Goal: Task Accomplishment & Management: Manage account settings

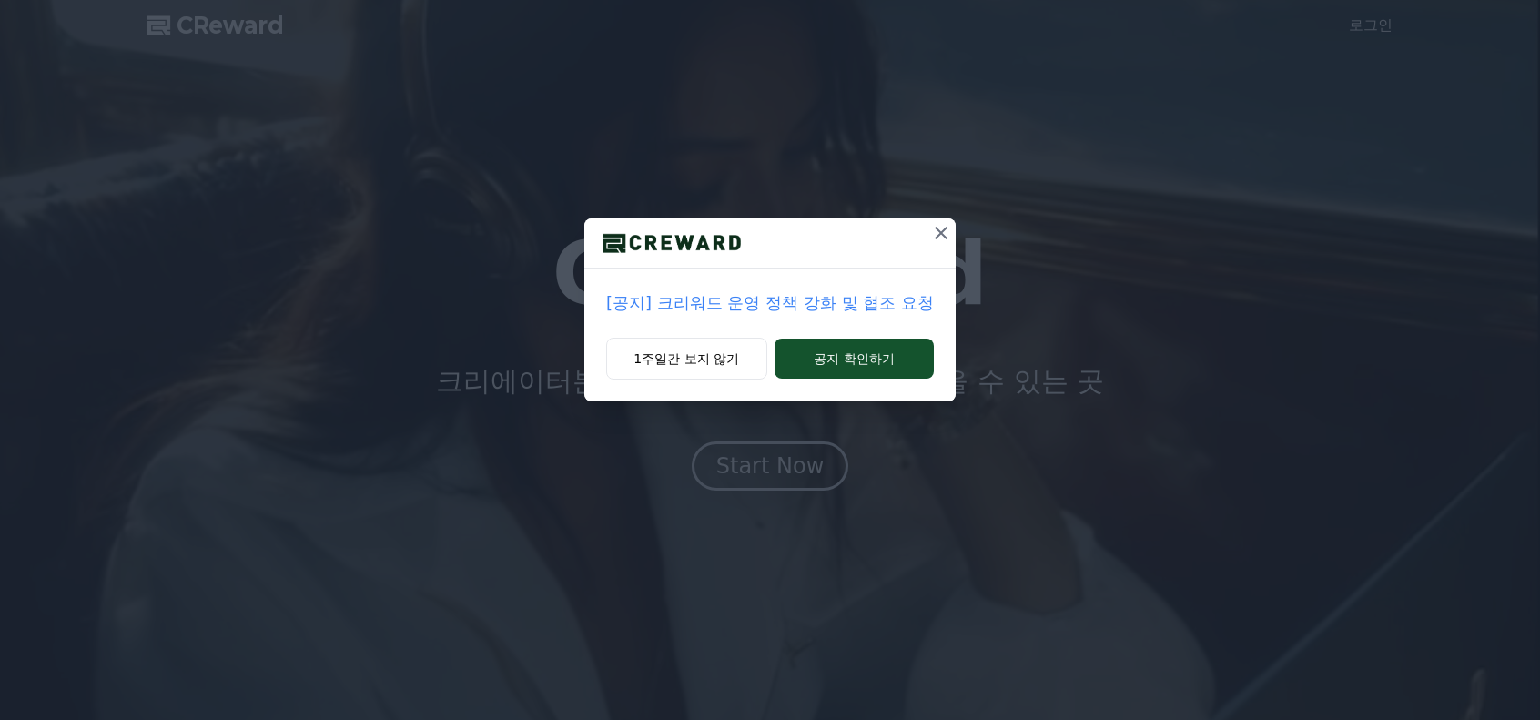
click at [817, 305] on p "[공지] 크리워드 운영 정책 강화 및 협조 요청" at bounding box center [770, 302] width 328 height 25
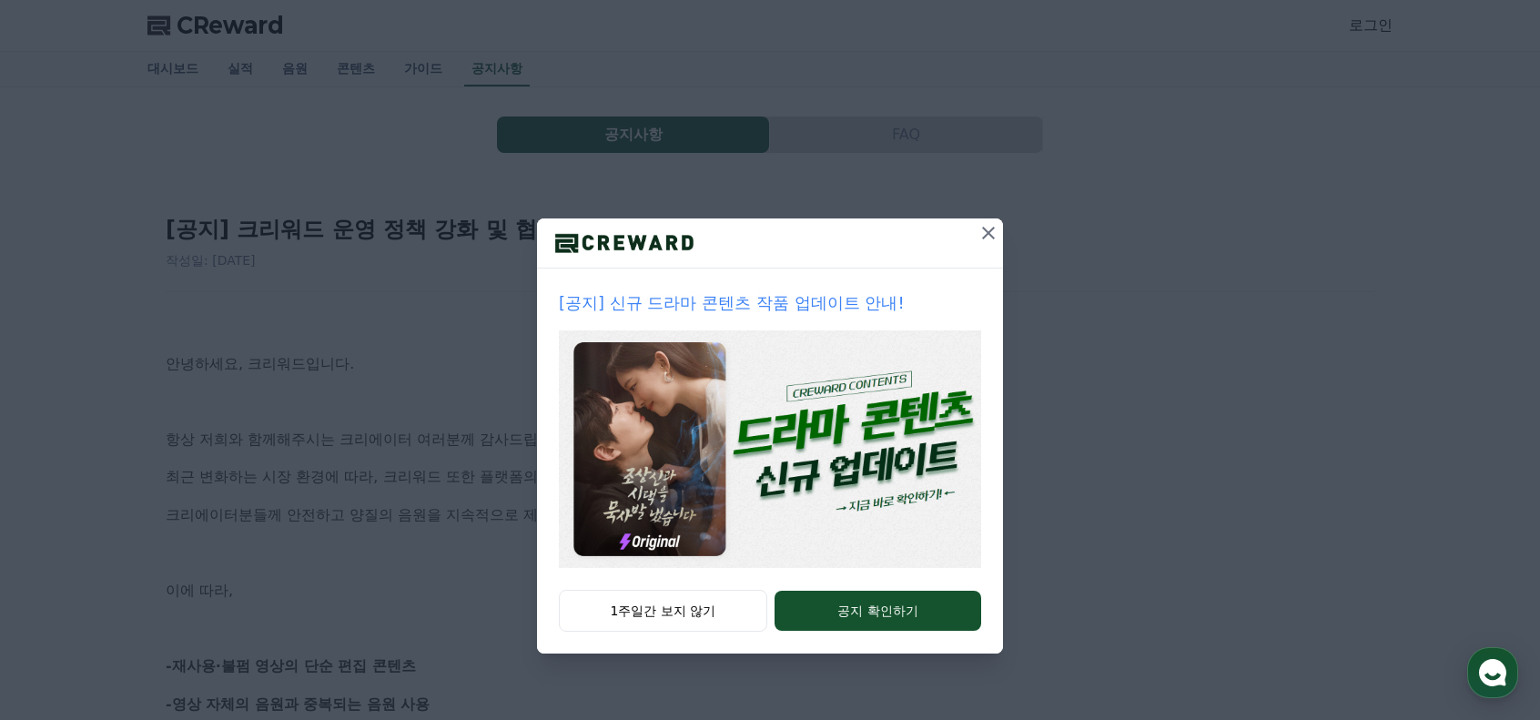
drag, startPoint x: 999, startPoint y: 228, endPoint x: 989, endPoint y: 232, distance: 10.6
click at [998, 228] on button at bounding box center [988, 232] width 29 height 29
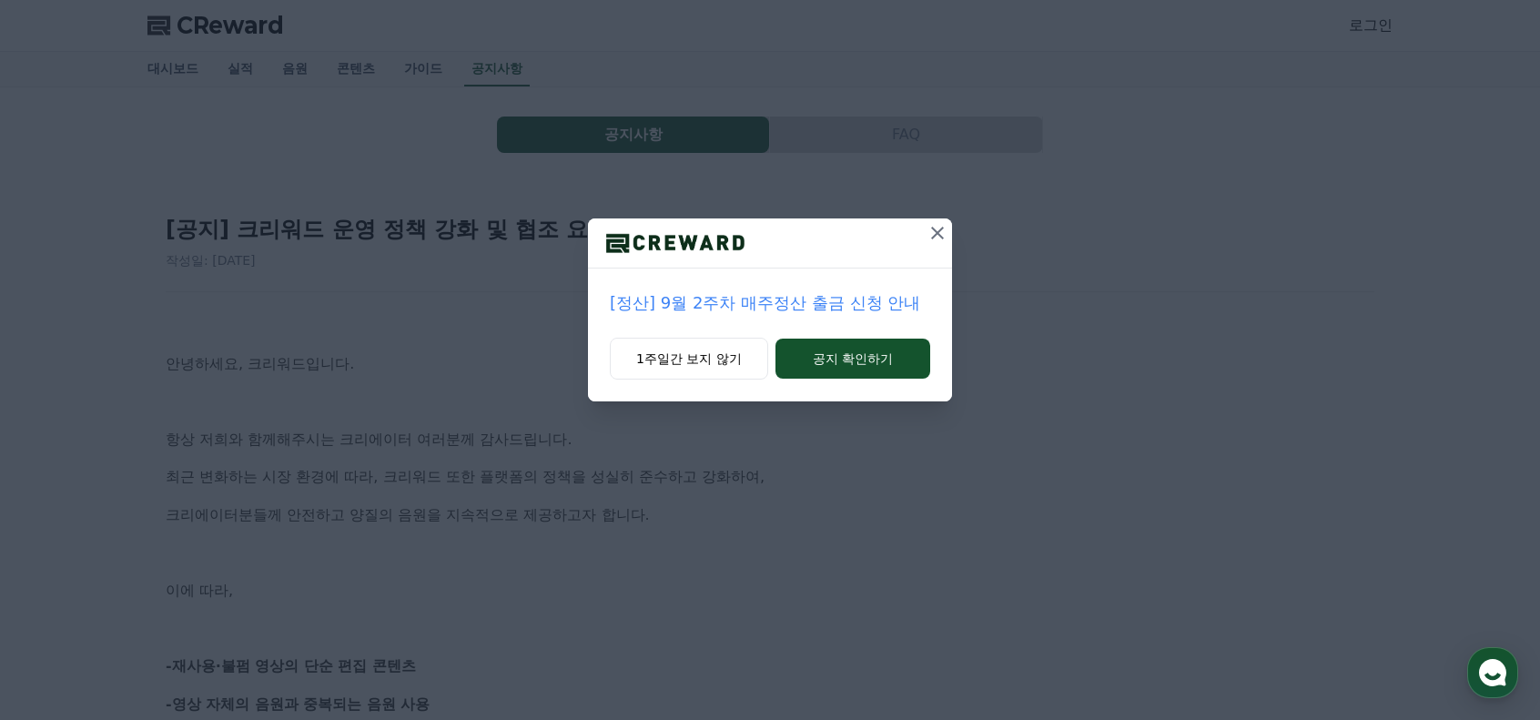
click at [935, 237] on icon at bounding box center [937, 233] width 22 height 22
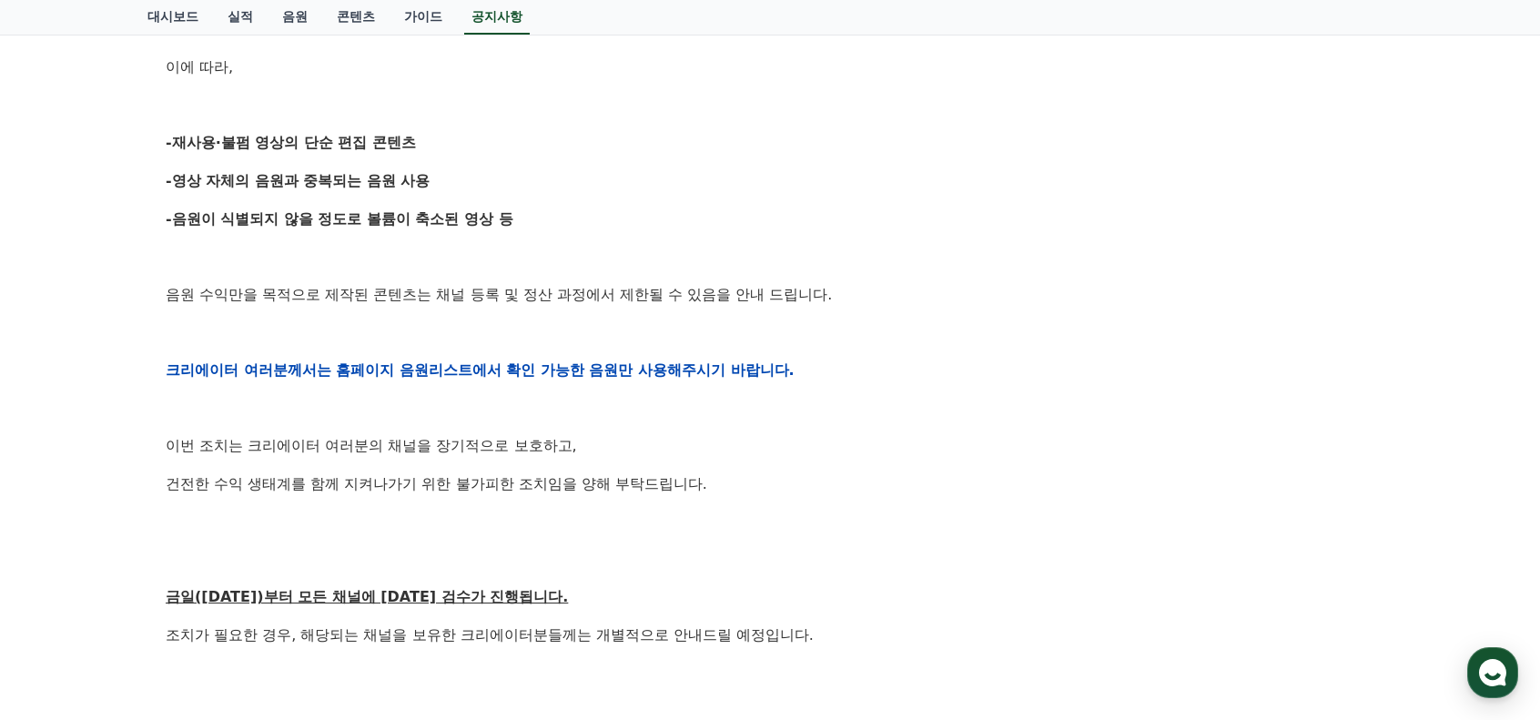
scroll to position [606, 0]
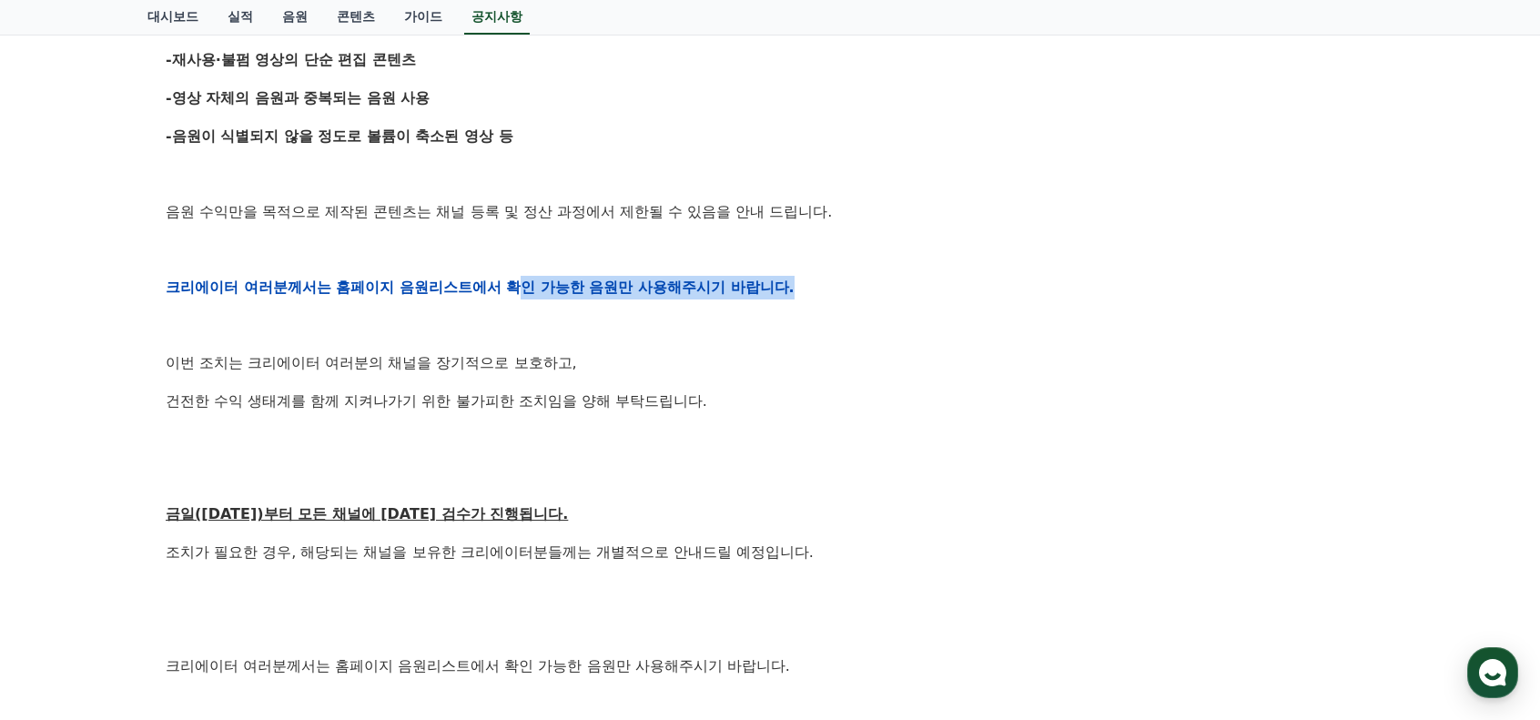
drag, startPoint x: 516, startPoint y: 280, endPoint x: 812, endPoint y: 269, distance: 295.9
click at [812, 269] on div "안녕하세요, 크리워드입니다. 항상 저희와 함께해주시는 크리에이터 여러분께 감사드립니다. 최근 변화하는 시장 환경에 따라, 크리워드 또한 플랫폼…" at bounding box center [770, 287] width 1208 height 1158
click at [670, 324] on p at bounding box center [770, 326] width 1208 height 24
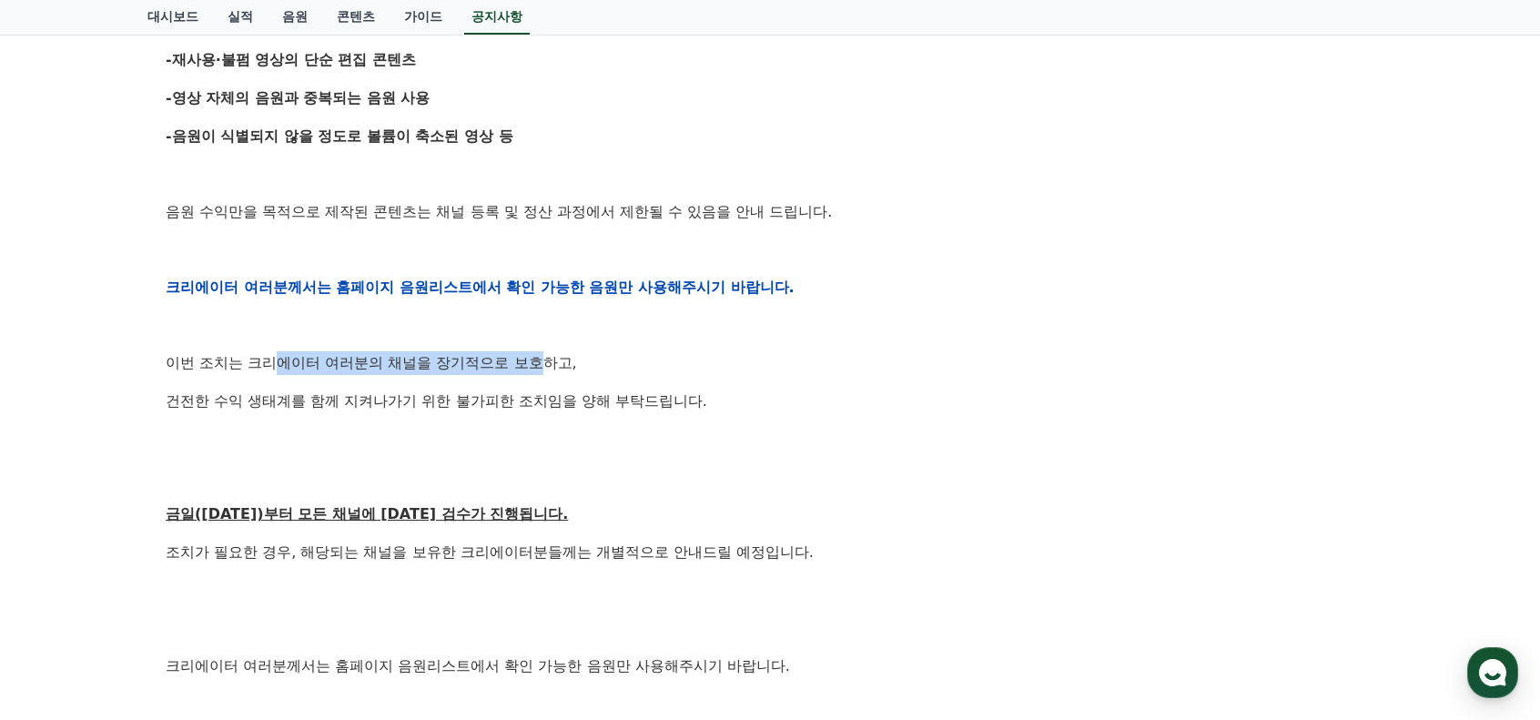
drag, startPoint x: 282, startPoint y: 359, endPoint x: 550, endPoint y: 361, distance: 268.4
click at [550, 361] on p "이번 조치는 크리에이터 여러분의 채널을 장기적으로 보호하고," at bounding box center [770, 363] width 1208 height 24
click at [414, 387] on div "안녕하세요, 크리워드입니다. 항상 저희와 함께해주시는 크리에이터 여러분께 감사드립니다. 최근 변화하는 시장 환경에 따라, 크리워드 또한 플랫폼…" at bounding box center [770, 287] width 1208 height 1158
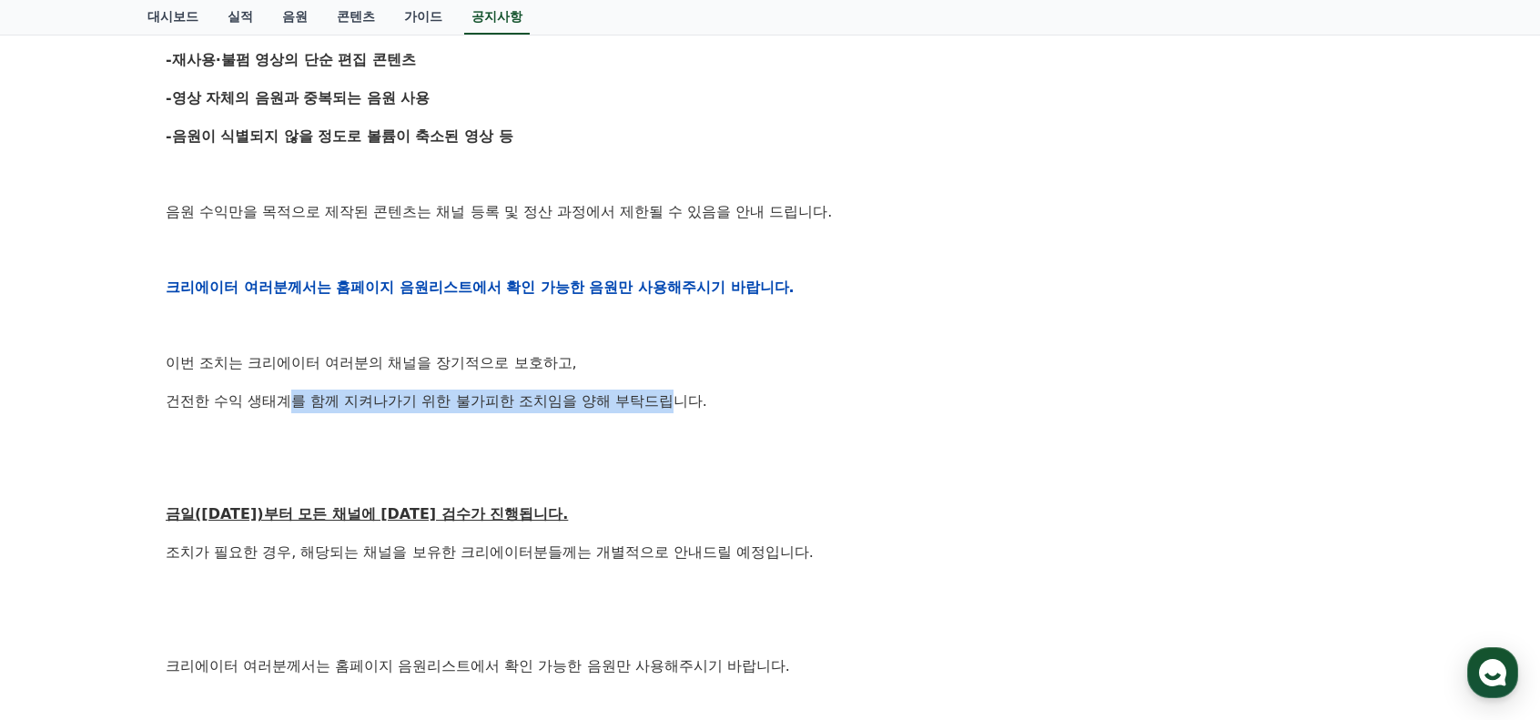
drag, startPoint x: 291, startPoint y: 390, endPoint x: 677, endPoint y: 409, distance: 386.3
click at [677, 409] on p "건전한 수익 생태계를 함께 지켜나가기 위한 불가피한 조치임을 양해 부탁드립니다." at bounding box center [770, 401] width 1208 height 24
click at [340, 409] on p "건전한 수익 생태계를 함께 지켜나가기 위한 불가피한 조치임을 양해 부탁드립니다." at bounding box center [770, 401] width 1208 height 24
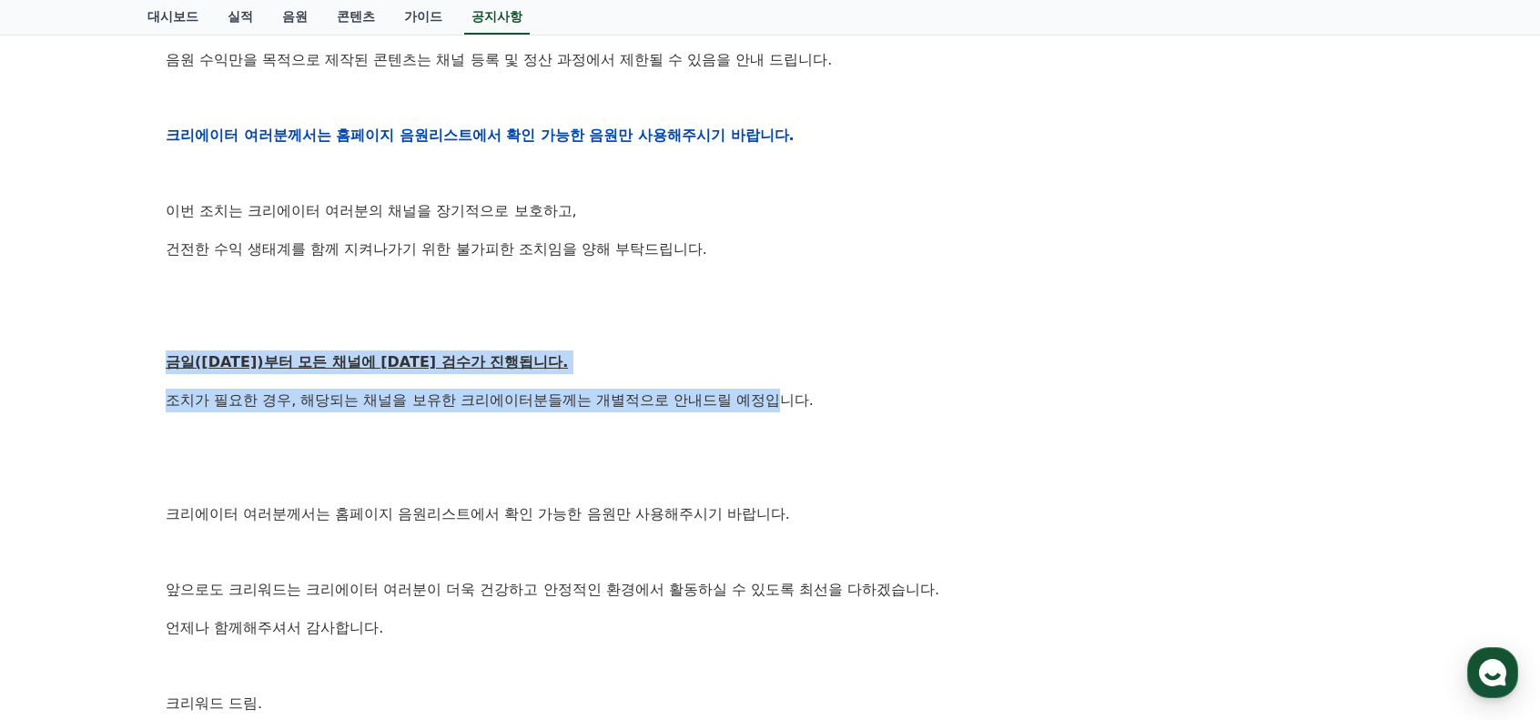
drag, startPoint x: 206, startPoint y: 359, endPoint x: 780, endPoint y: 382, distance: 574.6
click at [780, 382] on div "[공지] 크리워드 운영 정책 강화 및 협조 요청 작성일: 2025-09-15 안녕하세요, 크리워드입니다. 항상 저희와 함께해주시는 크리에이터 …" at bounding box center [769, 105] width 1245 height 1363
click at [582, 401] on p "조치가 필요한 경우, 해당되는 채널을 보유한 크리에이터분들께는 개별적으로 안내드릴 예정입니다." at bounding box center [770, 401] width 1208 height 24
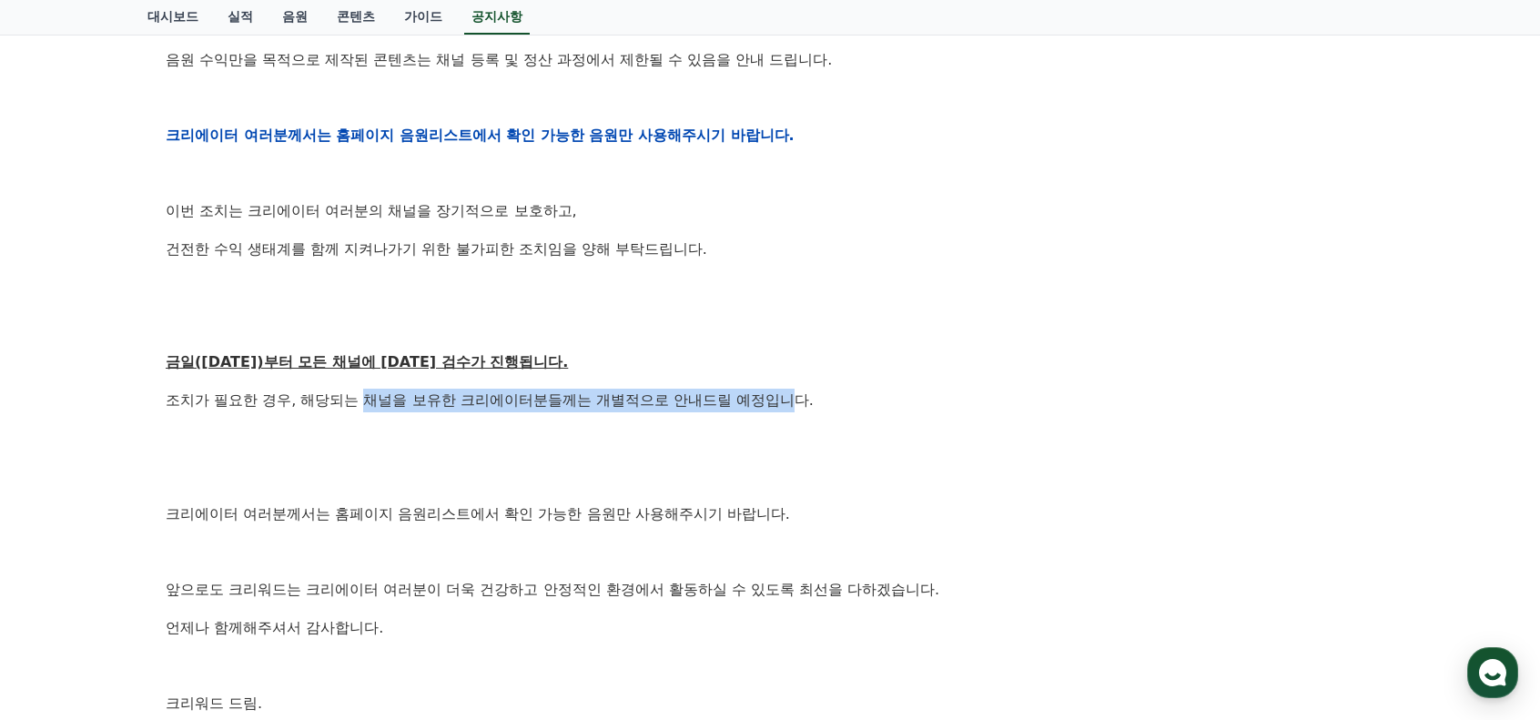
drag, startPoint x: 379, startPoint y: 398, endPoint x: 795, endPoint y: 409, distance: 416.9
click at [795, 409] on p "조치가 필요한 경우, 해당되는 채널을 보유한 크리에이터분들께는 개별적으로 안내드릴 예정입니다." at bounding box center [770, 401] width 1208 height 24
click at [633, 435] on p at bounding box center [770, 439] width 1208 height 24
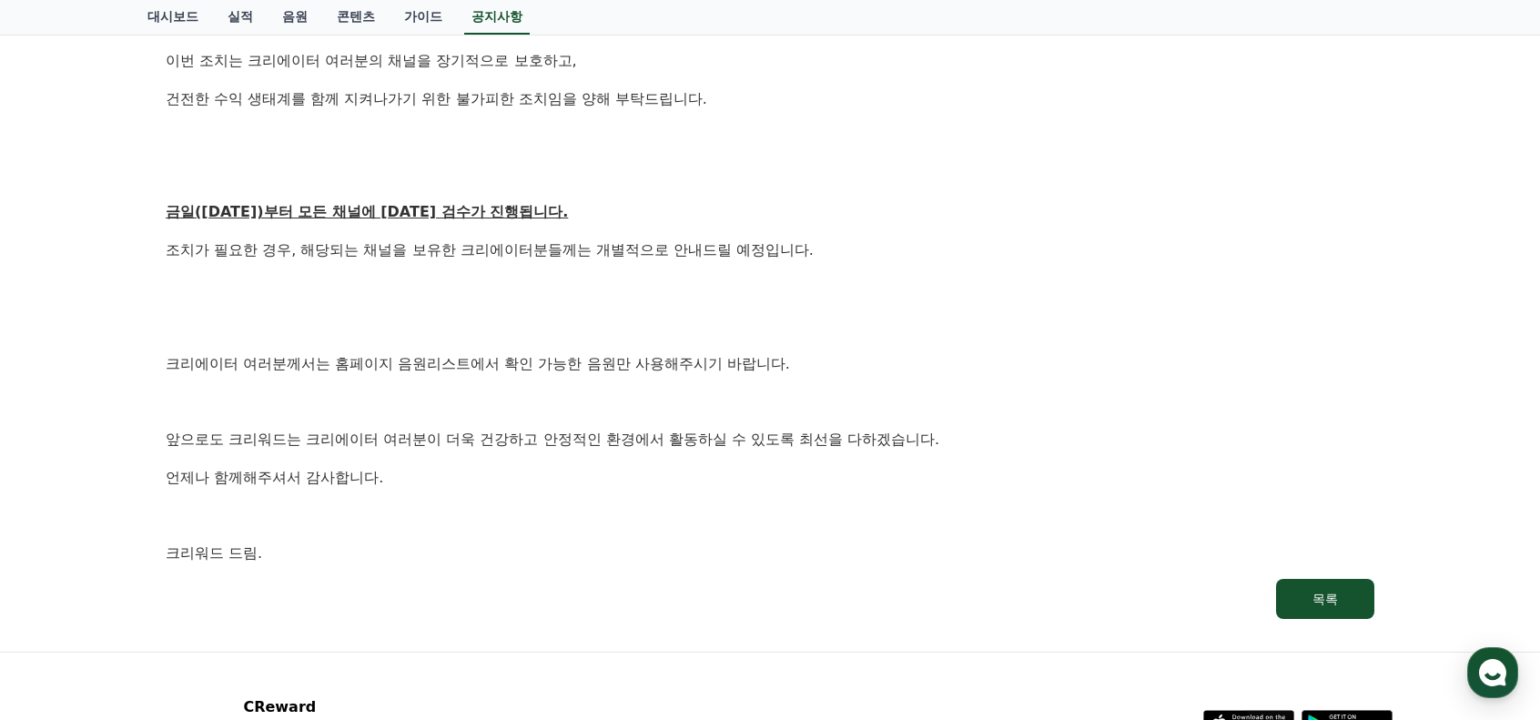
scroll to position [910, 0]
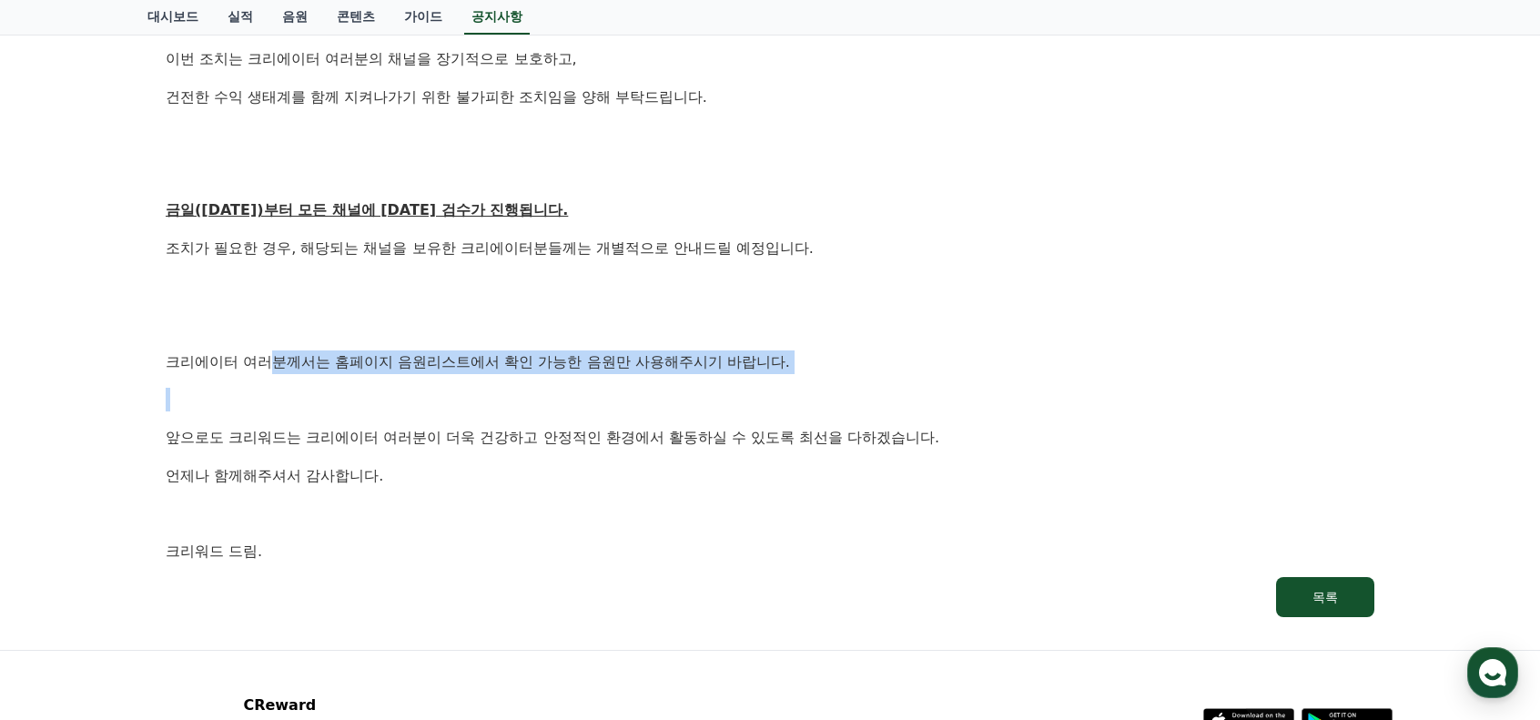
drag, startPoint x: 267, startPoint y: 366, endPoint x: 782, endPoint y: 379, distance: 516.1
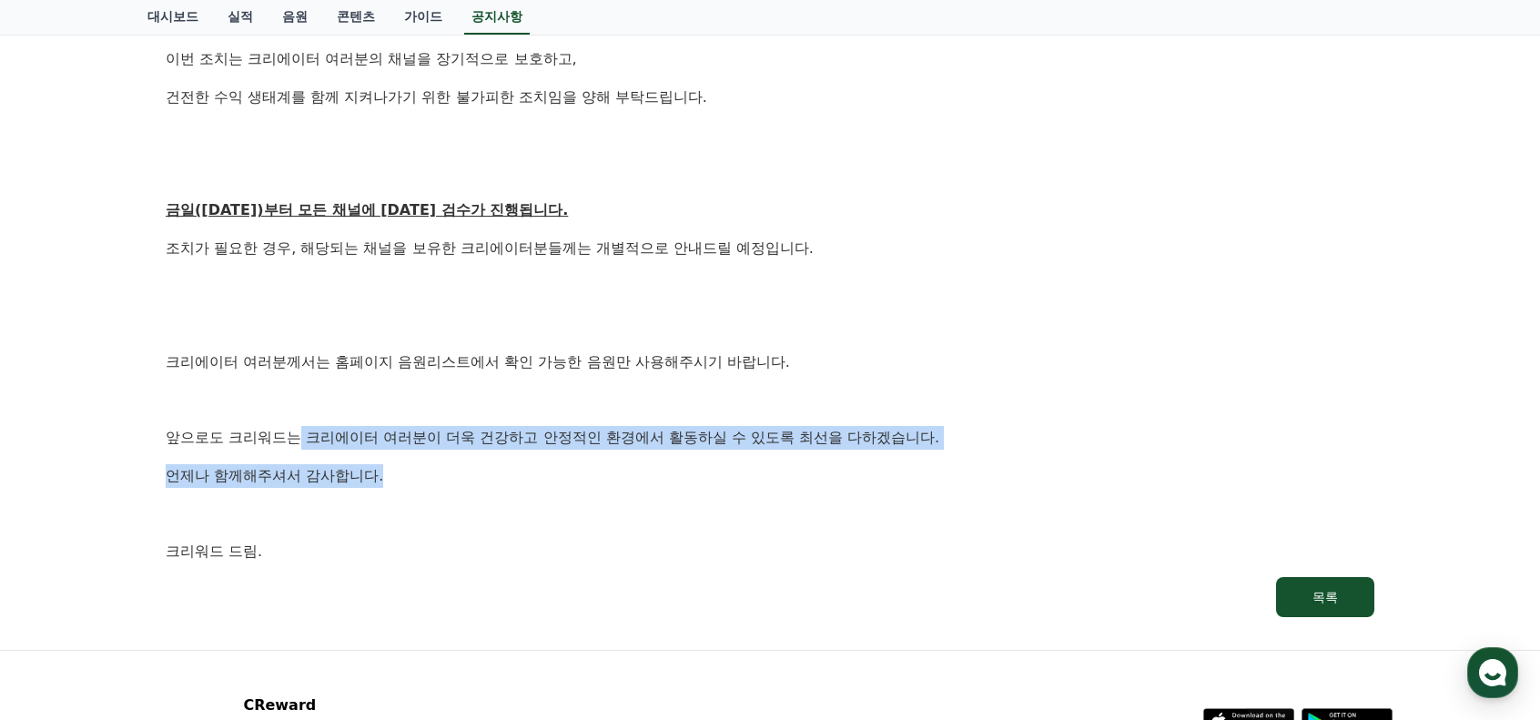
drag, startPoint x: 299, startPoint y: 422, endPoint x: 914, endPoint y: 462, distance: 615.5
click at [439, 432] on p "앞으로도 크리워드는 크리에이터 여러분이 더욱 건강하고 안정적인 환경에서 활동하실 수 있도록 최선을 다하겠습니다." at bounding box center [770, 438] width 1208 height 24
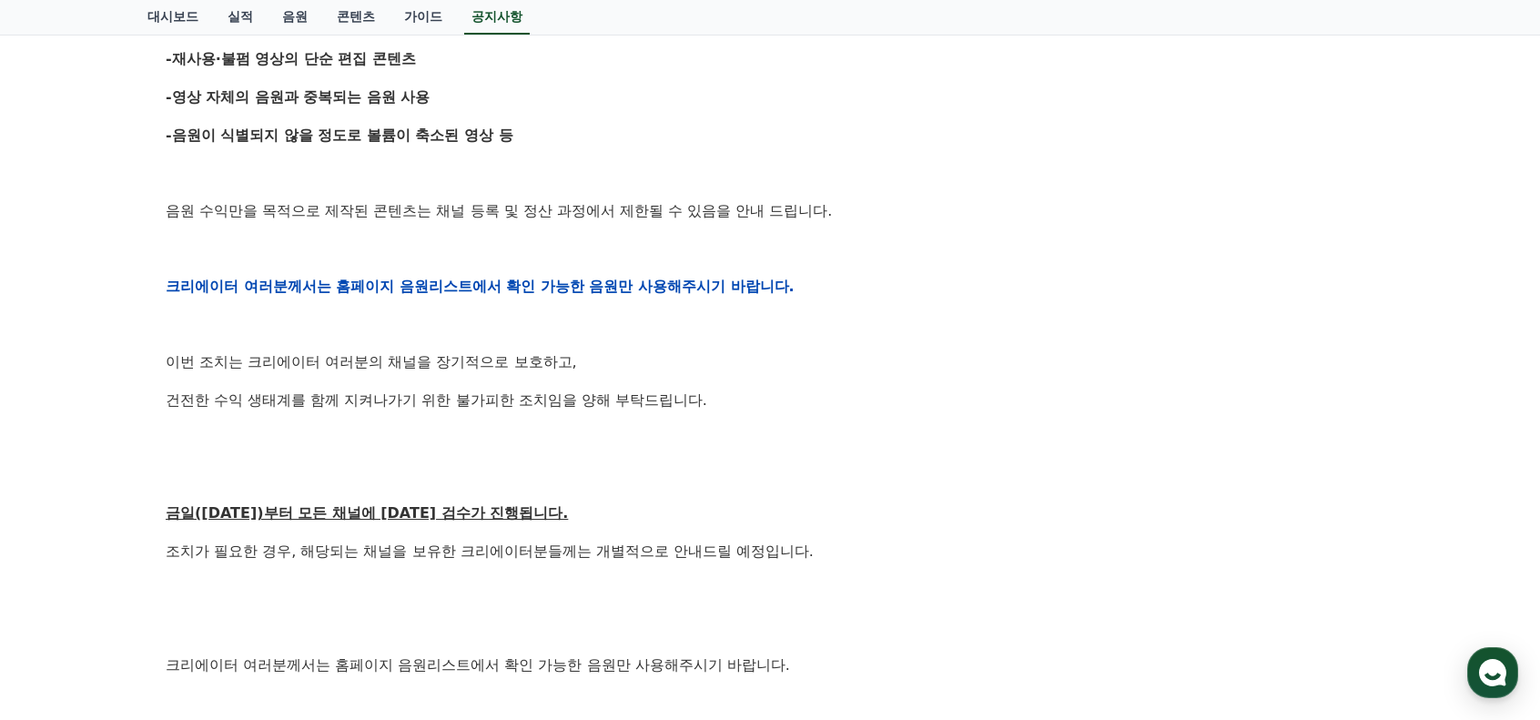
scroll to position [0, 0]
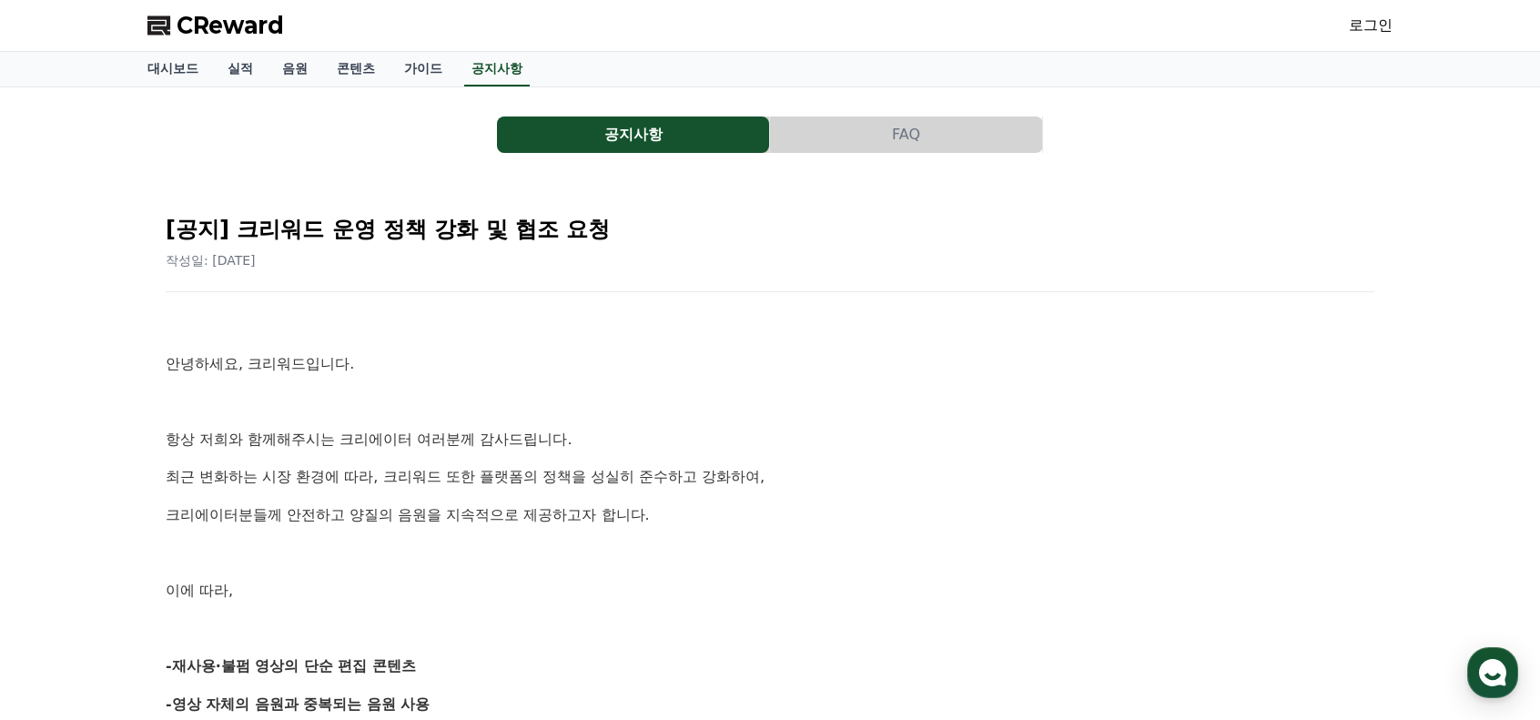
click at [651, 128] on button "공지사항" at bounding box center [633, 134] width 272 height 36
click at [503, 67] on link "공지사항" at bounding box center [497, 69] width 66 height 35
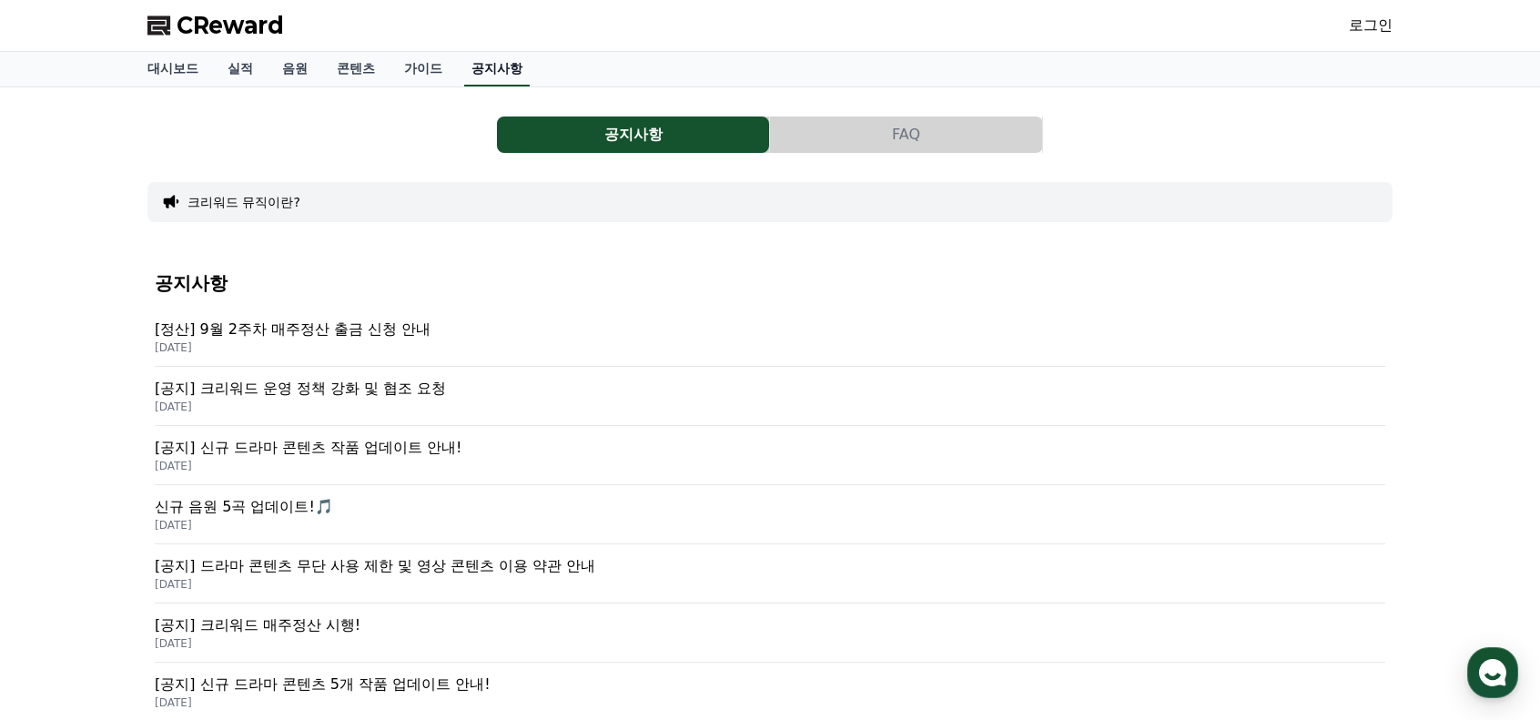
click at [490, 69] on link "공지사항" at bounding box center [497, 69] width 66 height 35
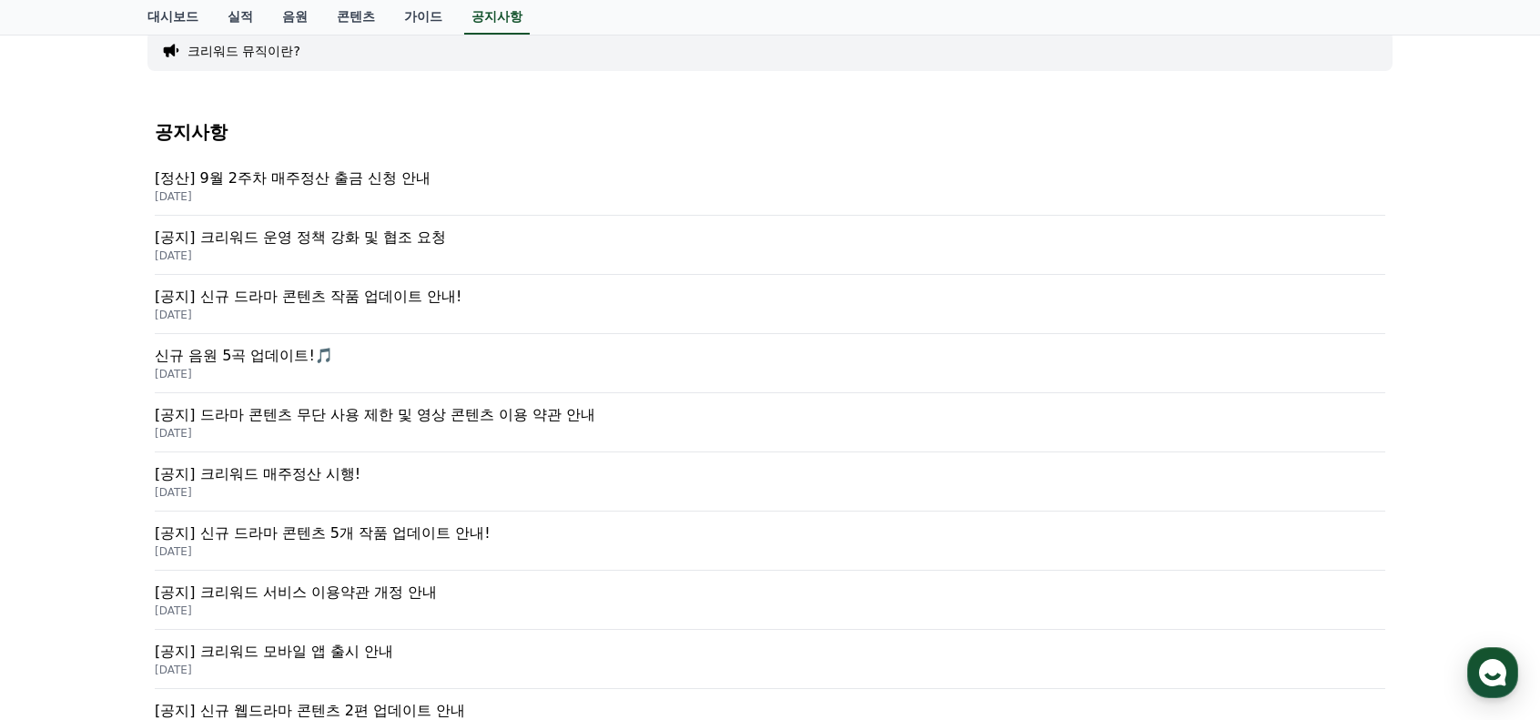
click at [387, 299] on p "[공지] 신규 드라마 콘텐츠 작품 업데이트 안내!" at bounding box center [770, 297] width 1230 height 22
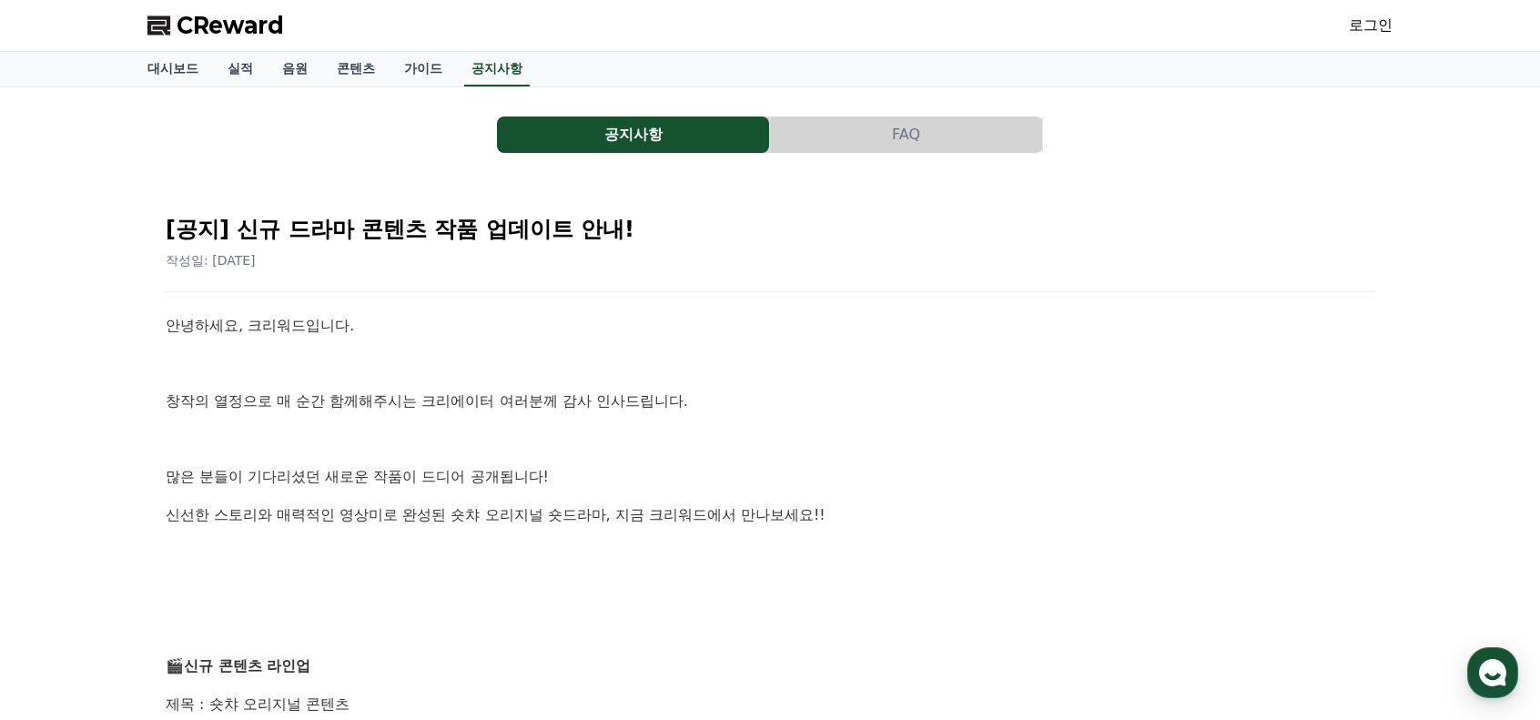
click at [1360, 16] on link "로그인" at bounding box center [1370, 26] width 44 height 22
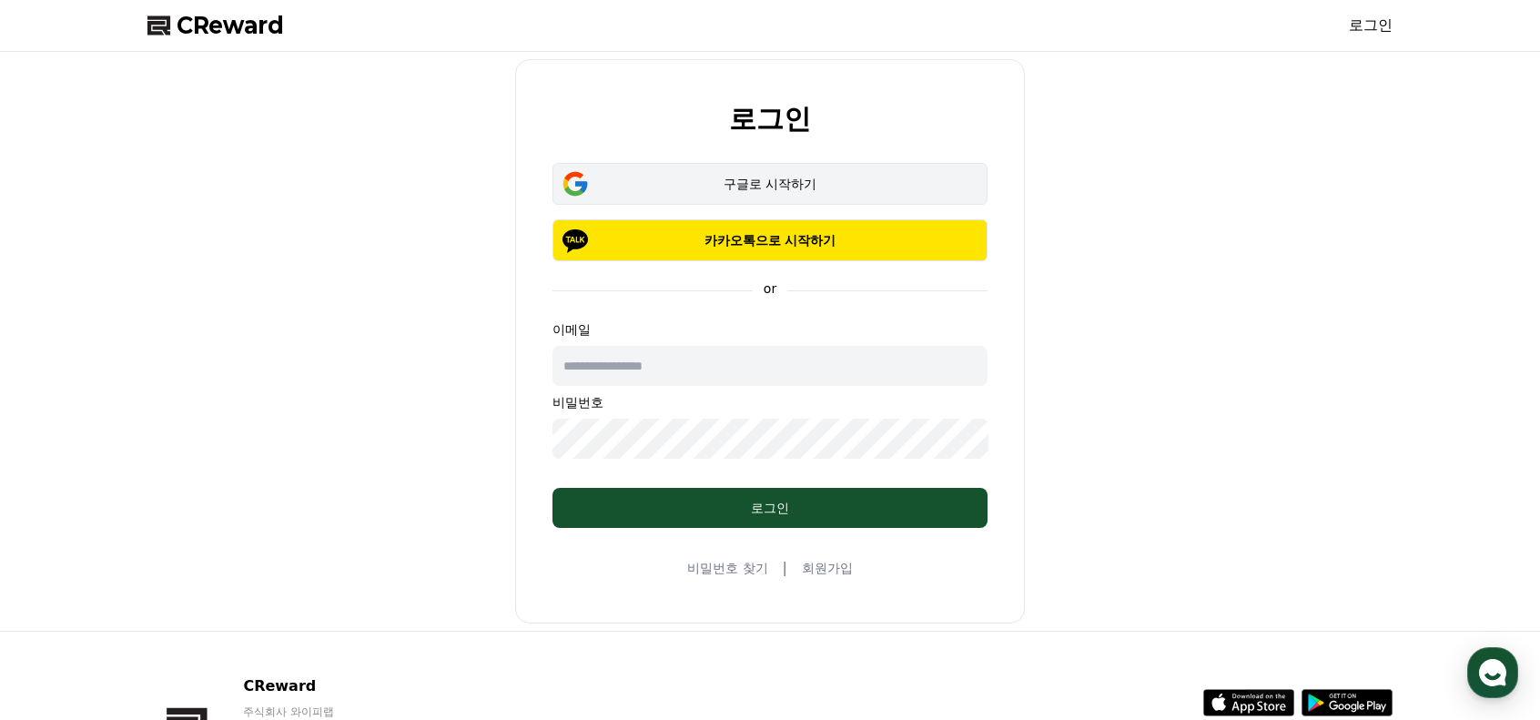
click at [726, 187] on div "구글로 시작하기" at bounding box center [770, 184] width 382 height 18
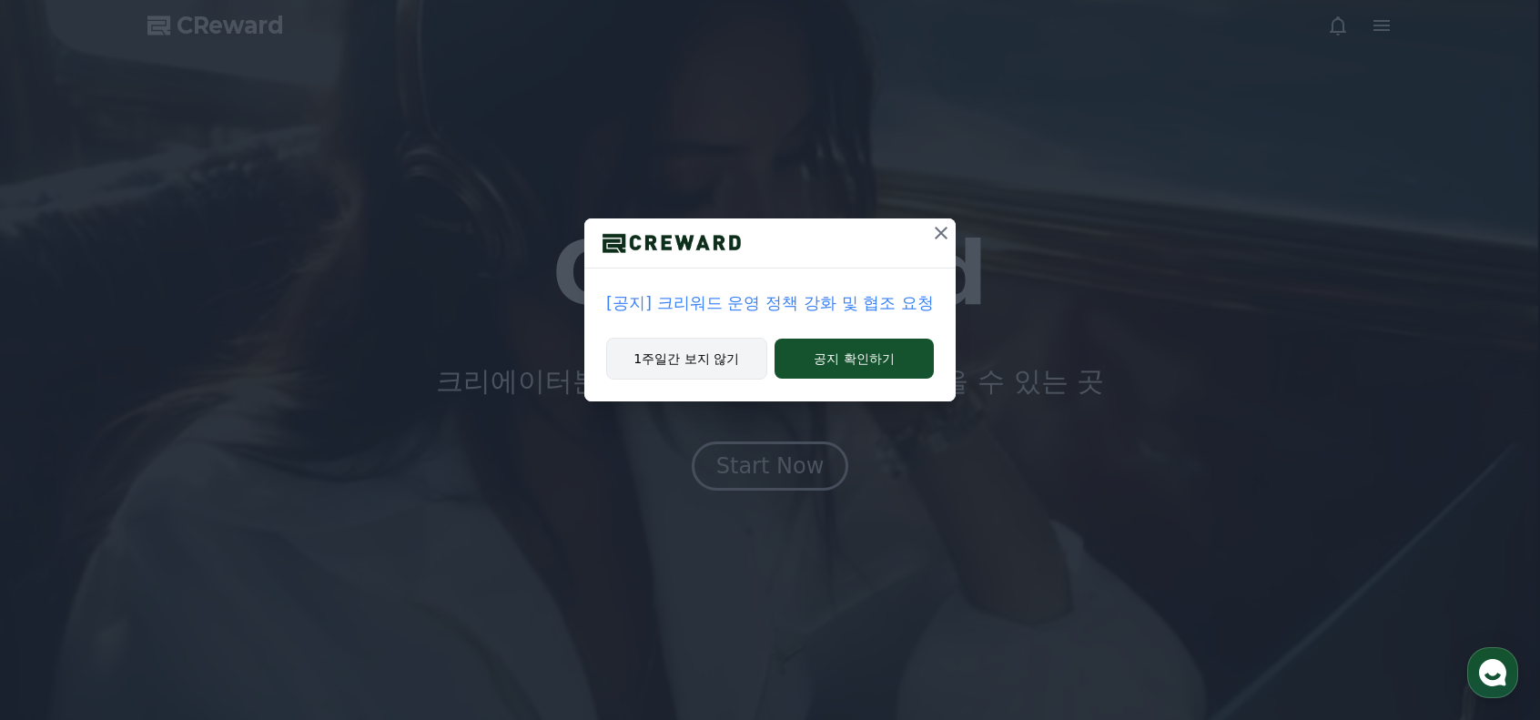
click at [723, 354] on button "1주일간 보지 않기" at bounding box center [686, 359] width 161 height 42
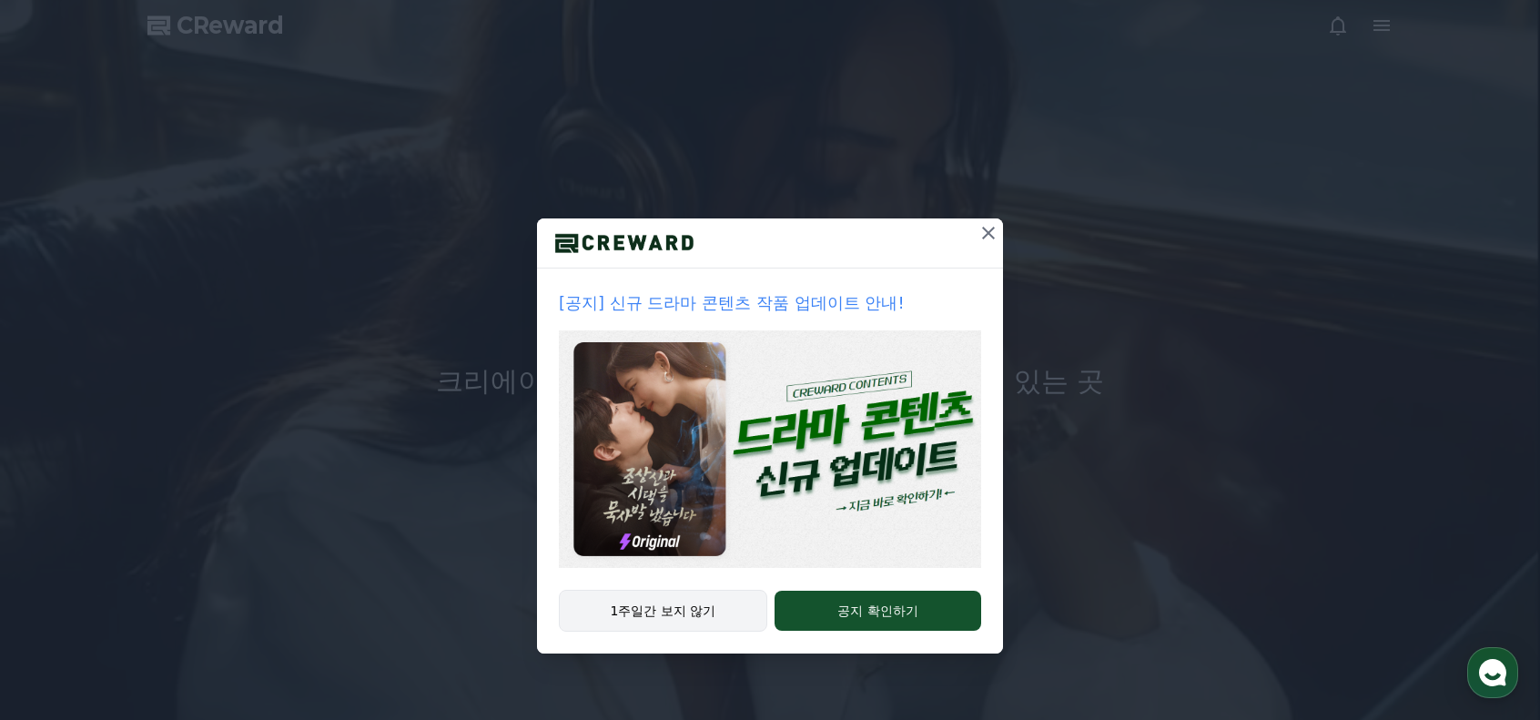
click at [702, 608] on button "1주일간 보지 않기" at bounding box center [663, 611] width 208 height 42
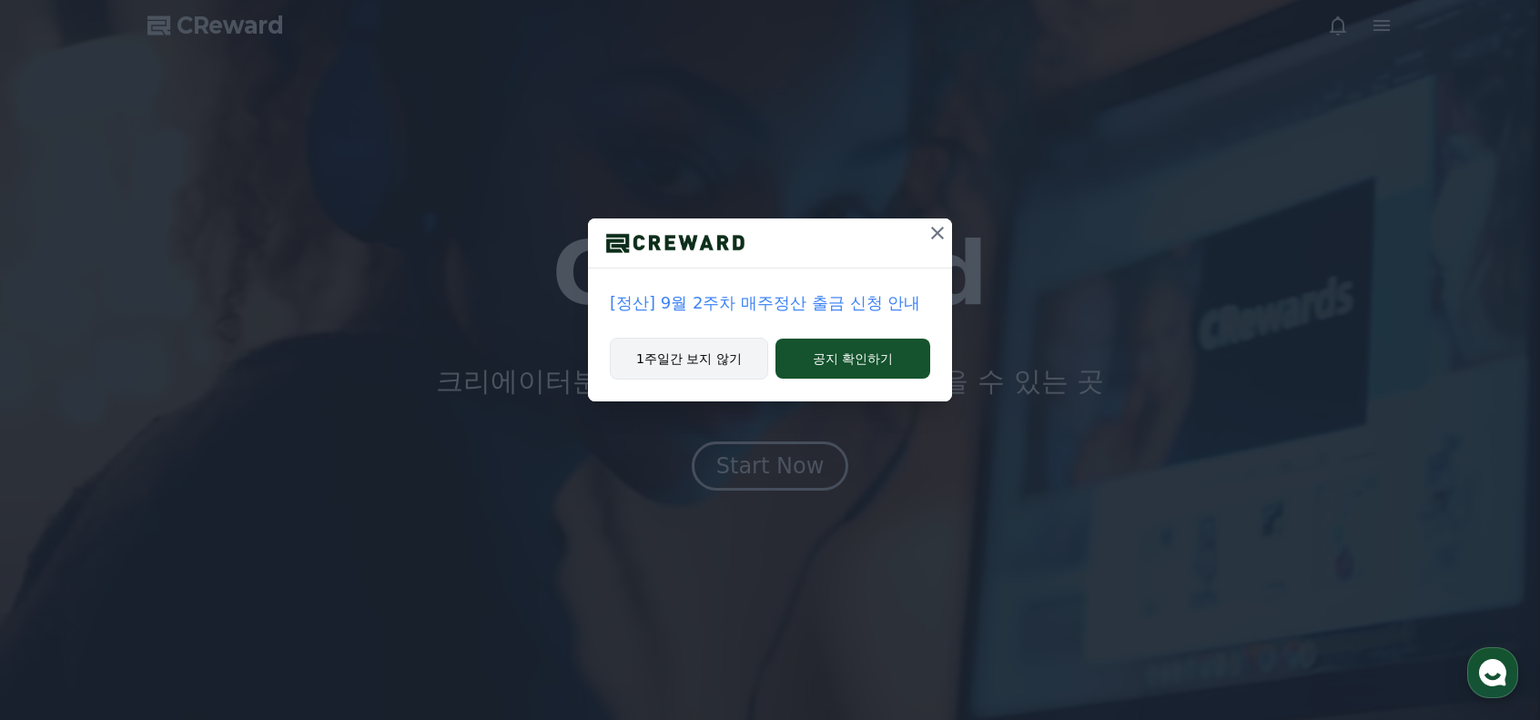
click at [722, 356] on button "1주일간 보지 않기" at bounding box center [689, 359] width 158 height 42
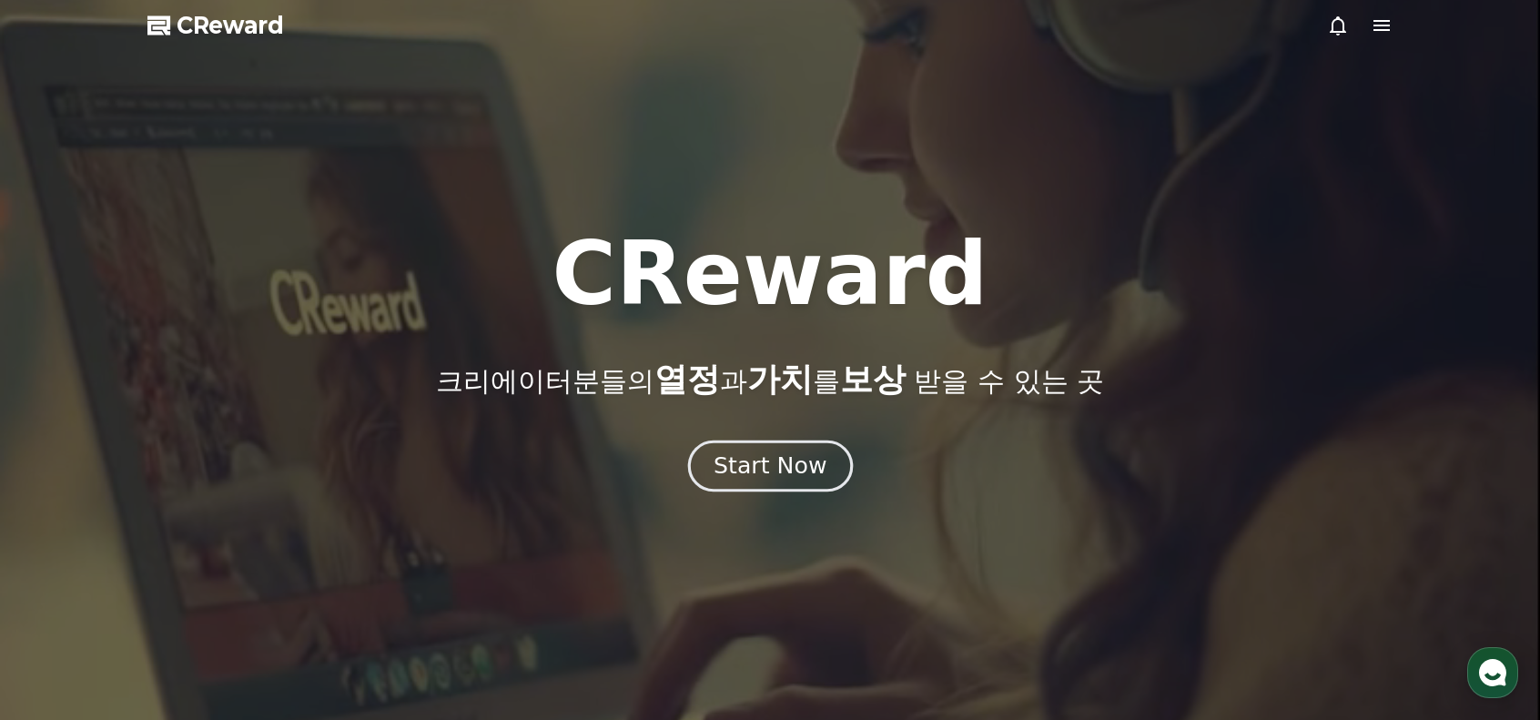
click at [766, 445] on button "Start Now" at bounding box center [769, 465] width 165 height 52
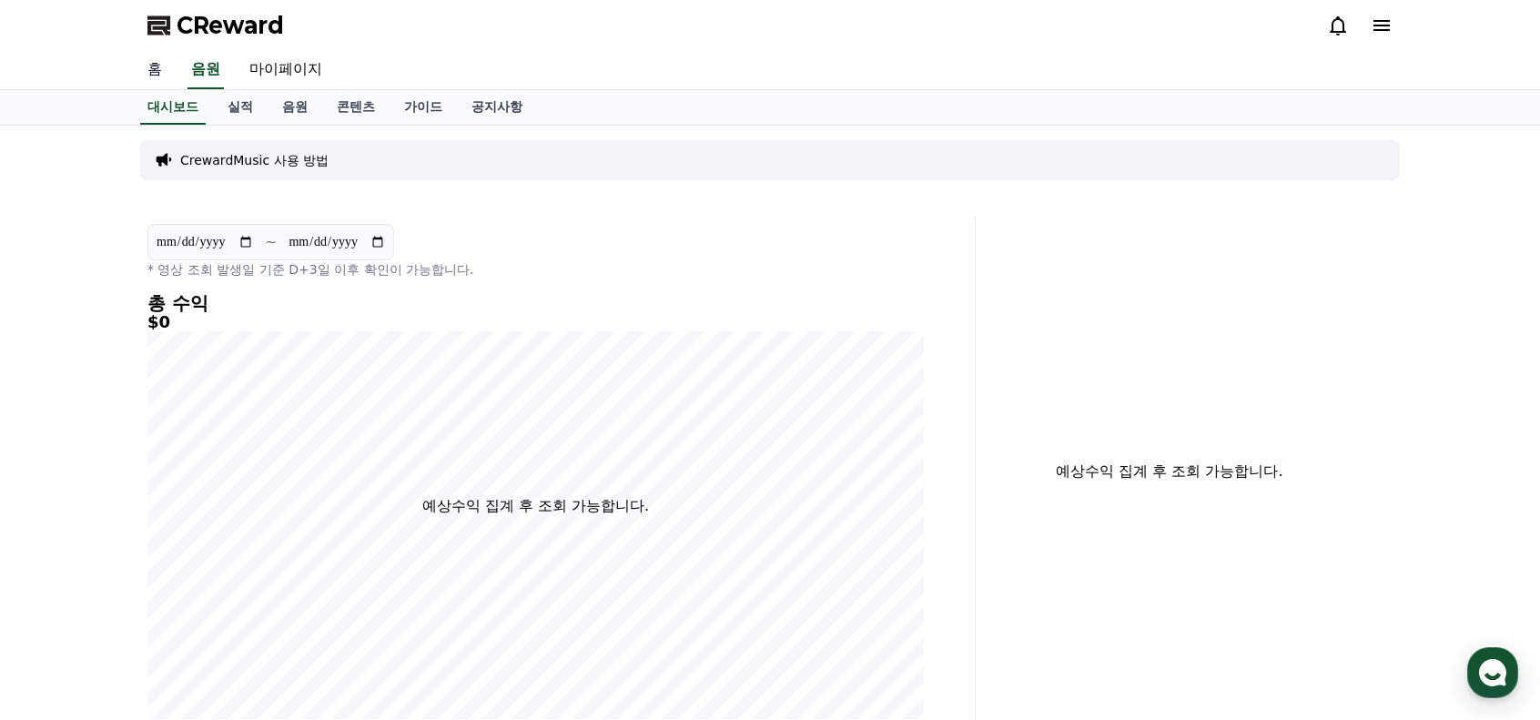
click at [143, 65] on link "홈" at bounding box center [155, 70] width 44 height 38
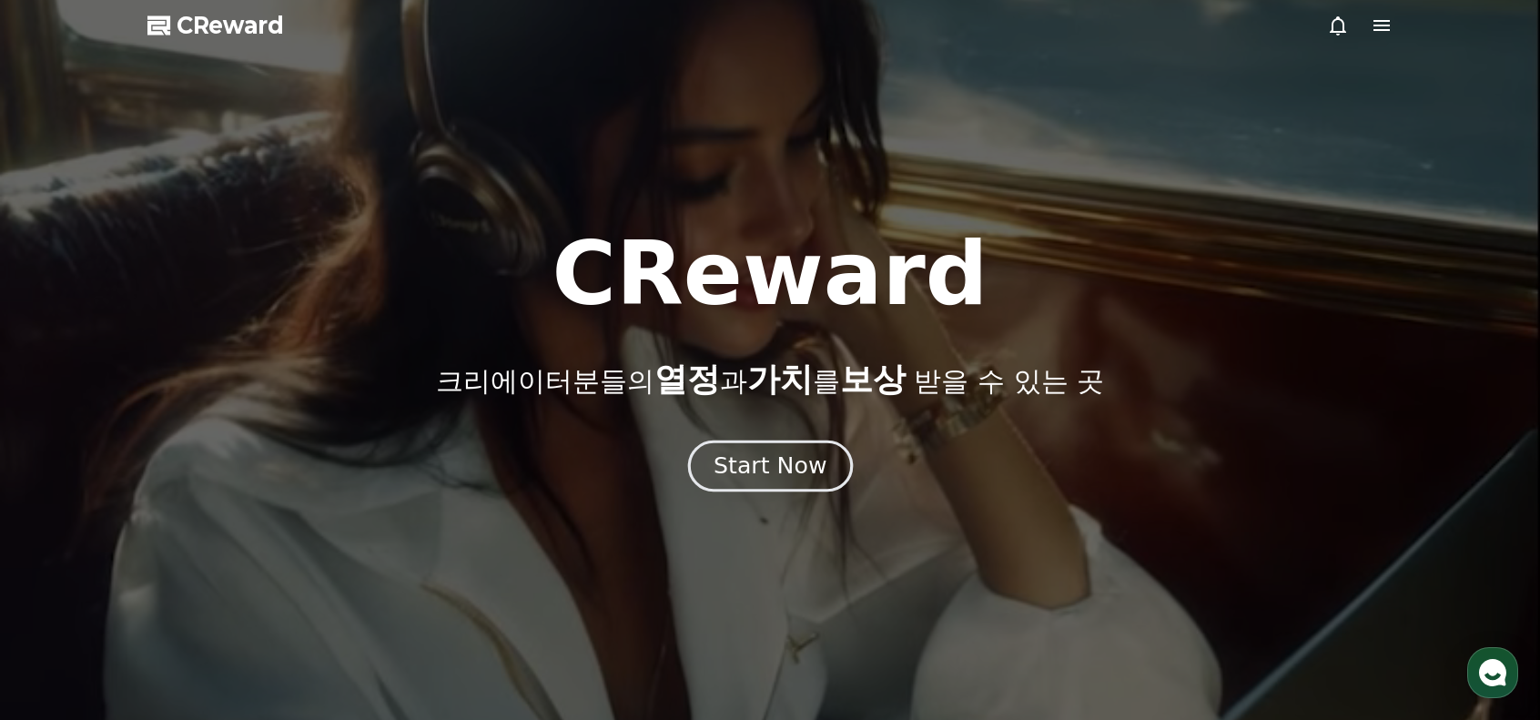
click at [731, 479] on div "Start Now" at bounding box center [769, 465] width 113 height 31
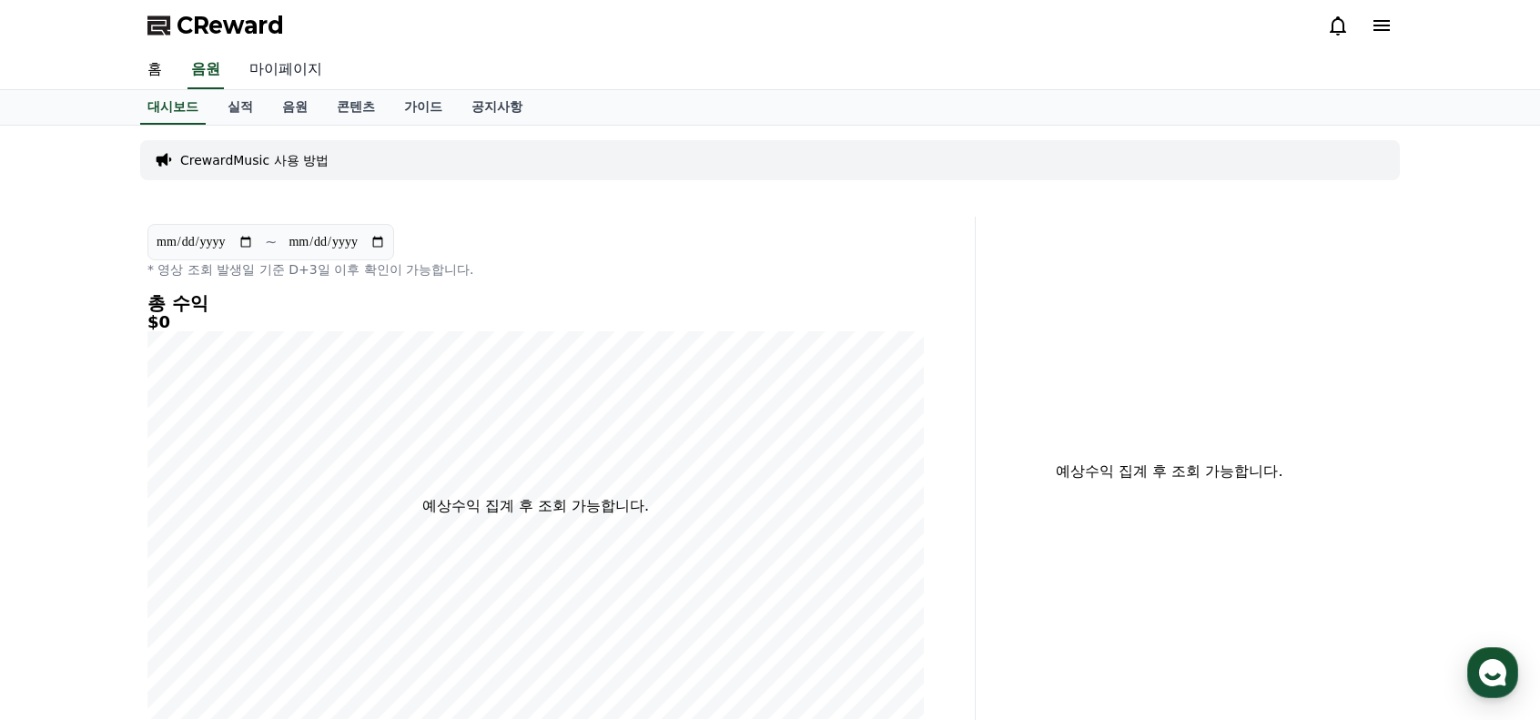
click at [308, 71] on link "마이페이지" at bounding box center [286, 70] width 102 height 38
select select "**********"
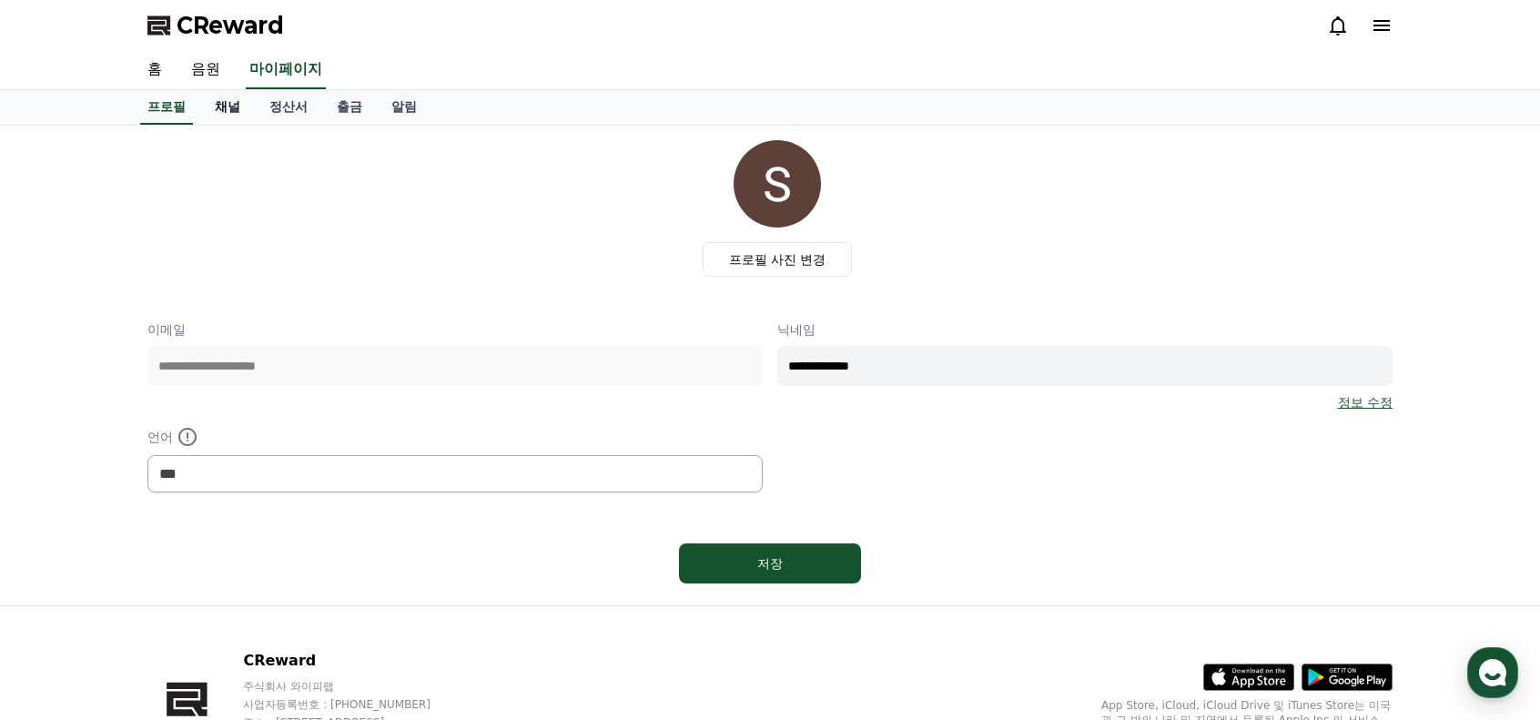
click at [237, 108] on link "채널" at bounding box center [227, 107] width 55 height 35
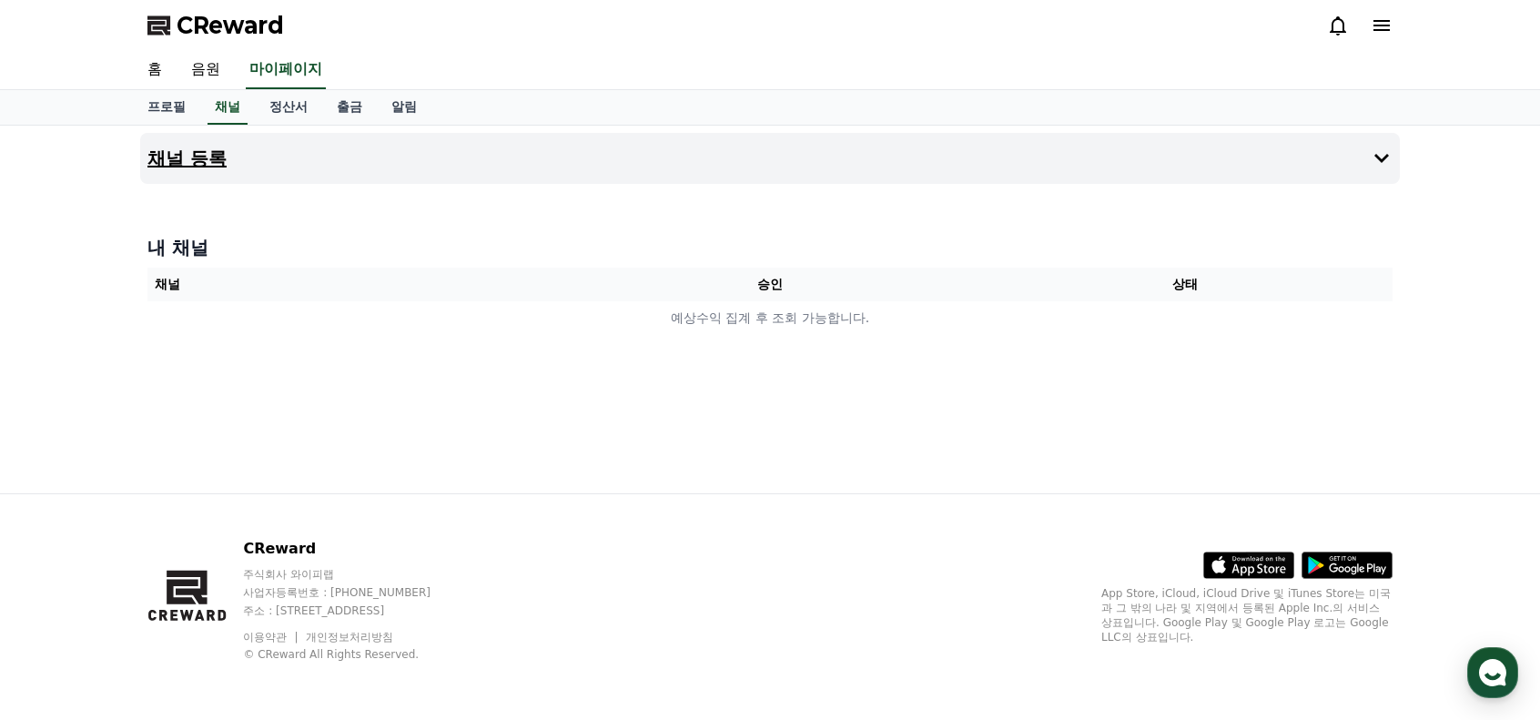
click at [249, 156] on button "채널 등록" at bounding box center [769, 158] width 1259 height 51
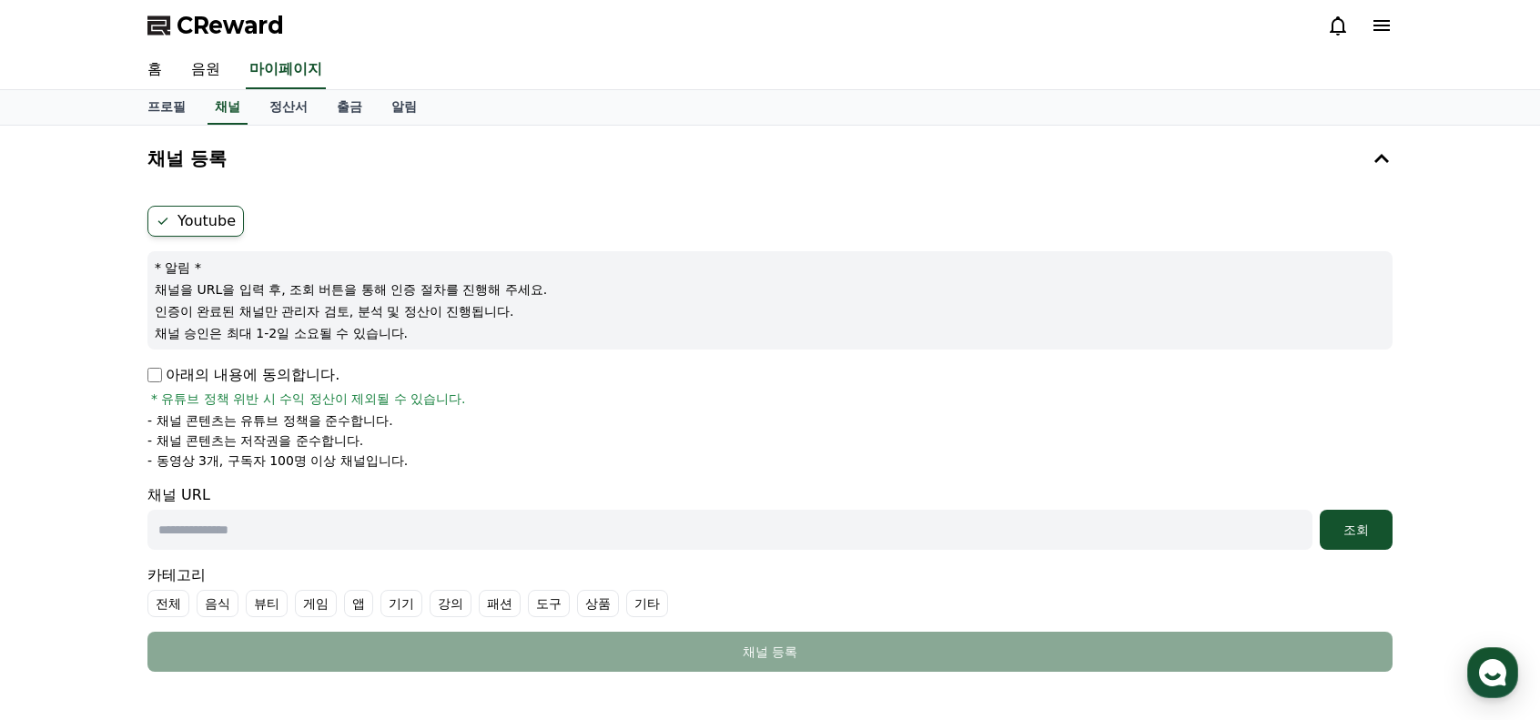
drag, startPoint x: 305, startPoint y: 9, endPoint x: 169, endPoint y: 27, distance: 136.8
click at [169, 27] on div "CReward" at bounding box center [770, 25] width 1274 height 51
copy span "CReward"
